Goal: Task Accomplishment & Management: Complete application form

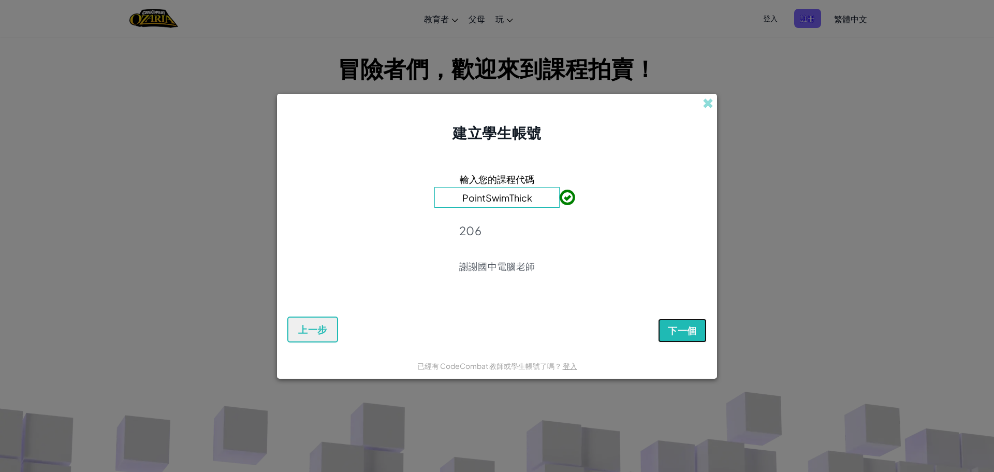
click at [681, 324] on font "下一個" at bounding box center [682, 330] width 29 height 12
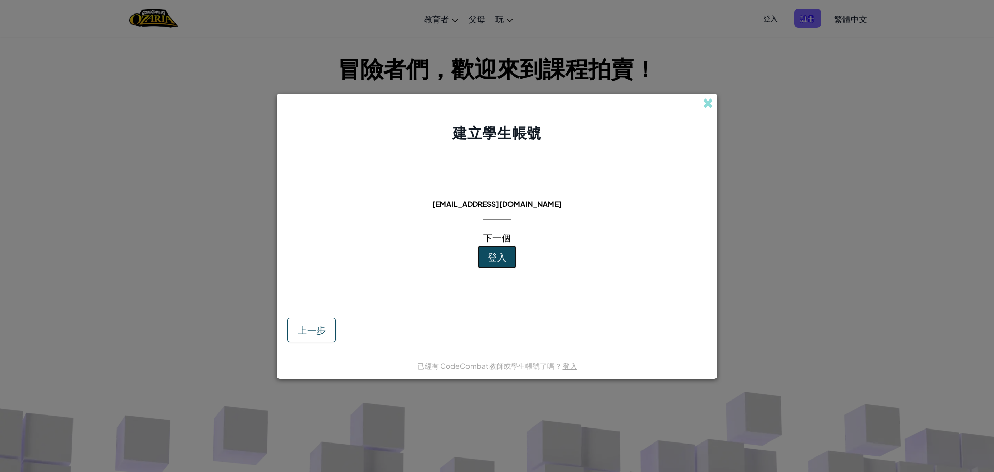
click at [499, 255] on font "登入" at bounding box center [497, 257] width 19 height 12
